Goal: Transaction & Acquisition: Purchase product/service

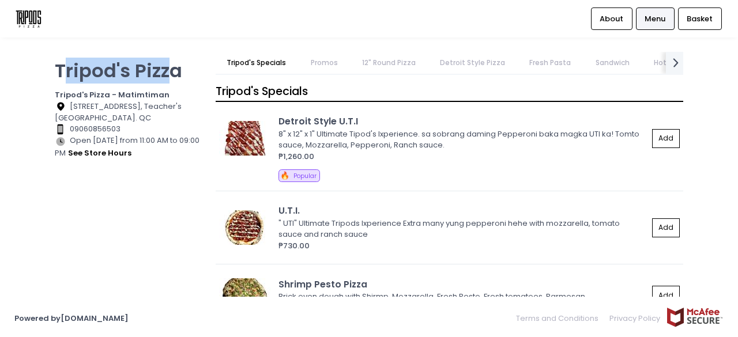
drag, startPoint x: 62, startPoint y: 73, endPoint x: 174, endPoint y: 69, distance: 112.0
click at [174, 69] on p "Tripod's Pizza" at bounding box center [128, 70] width 146 height 22
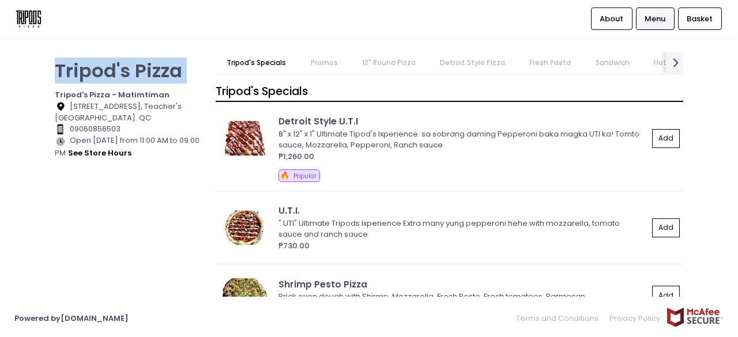
click at [169, 71] on p "Tripod's Pizza" at bounding box center [128, 70] width 146 height 22
click at [166, 72] on p "Tripod's Pizza" at bounding box center [128, 70] width 146 height 22
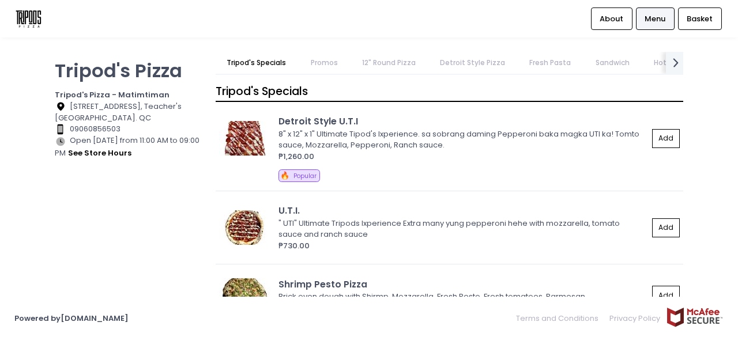
click at [164, 77] on p "Tripod's Pizza" at bounding box center [128, 70] width 146 height 22
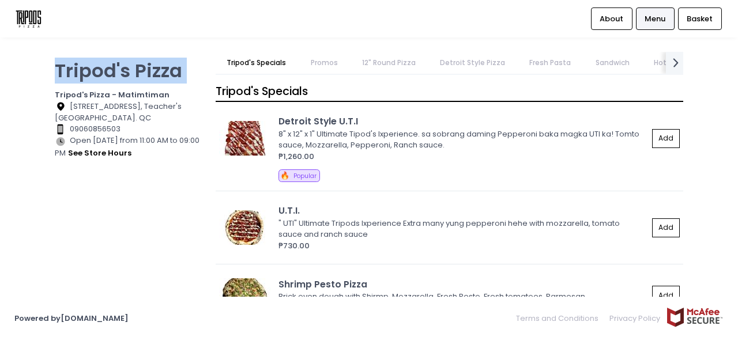
click at [164, 77] on p "Tripod's Pizza" at bounding box center [128, 70] width 146 height 22
click at [168, 82] on p "Tripod's Pizza" at bounding box center [128, 70] width 146 height 22
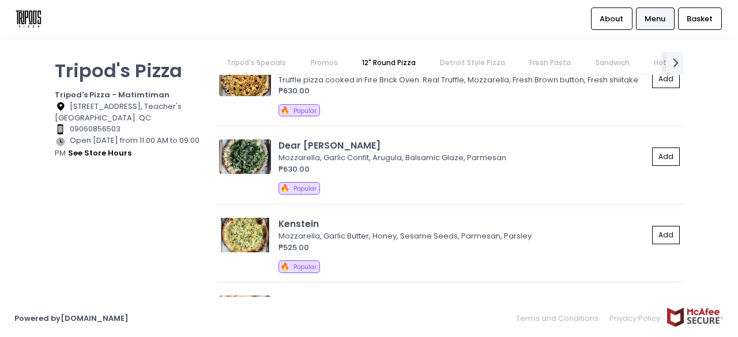
scroll to position [980, 0]
